Goal: Task Accomplishment & Management: Manage account settings

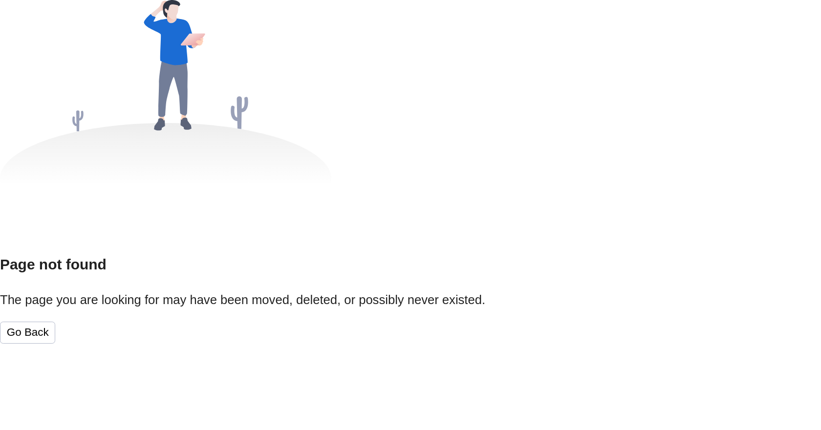
click at [406, 323] on div "Page not found The page you are looking for may have been moved, deleted, or po…" at bounding box center [410, 299] width 821 height 90
click at [55, 324] on button "Go Back" at bounding box center [27, 333] width 55 height 22
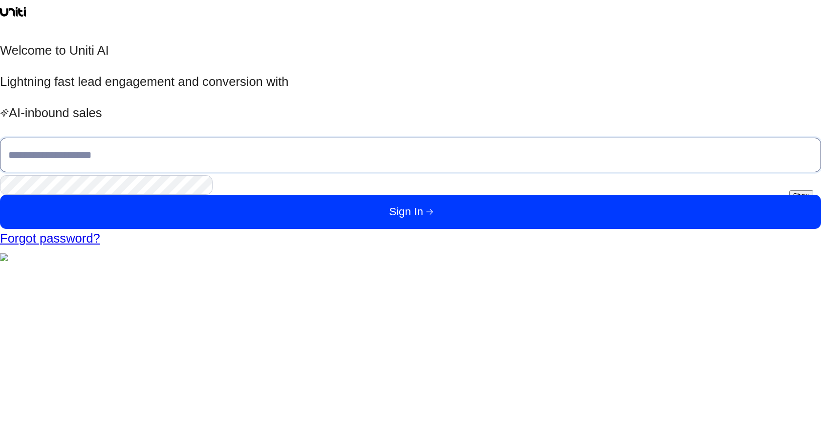
type input "**********"
click at [230, 229] on button "Sign In" at bounding box center [410, 212] width 821 height 34
